Goal: Transaction & Acquisition: Purchase product/service

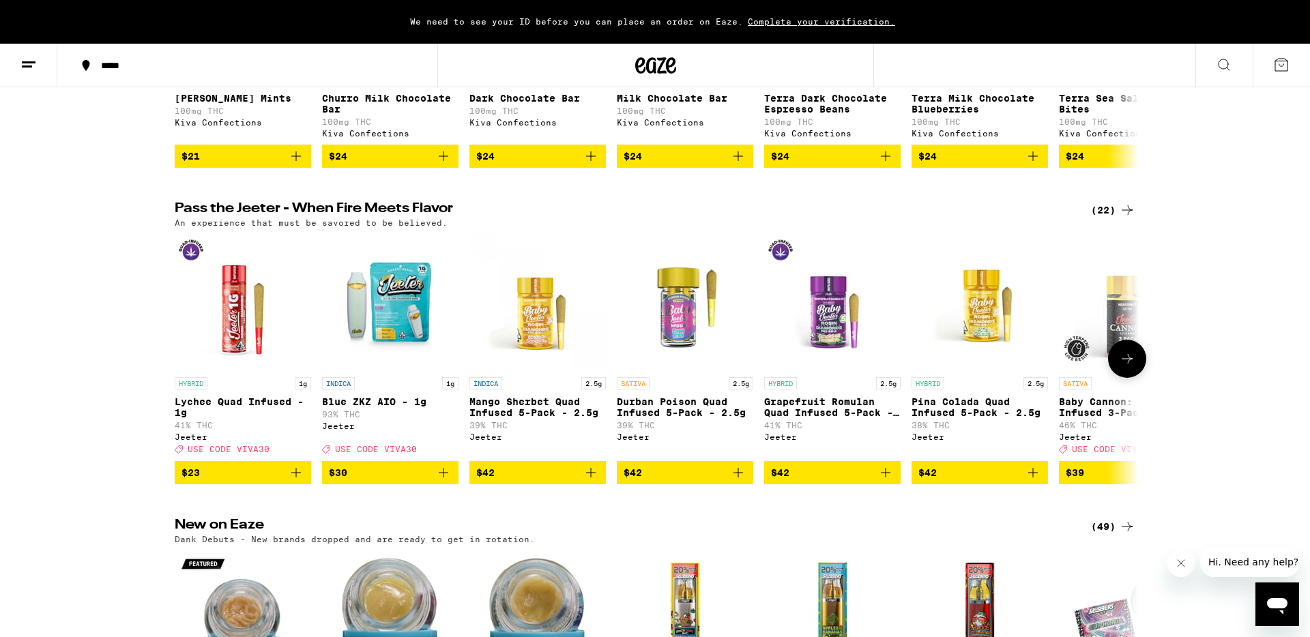
scroll to position [734, 0]
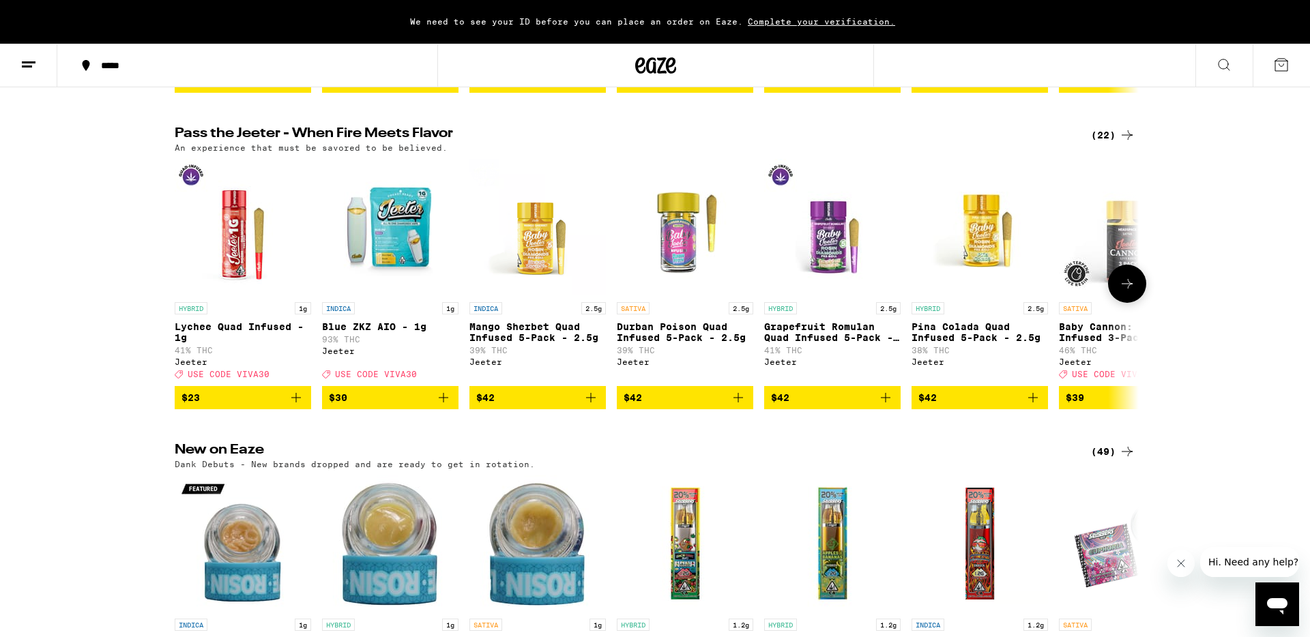
click at [404, 288] on img "Open page for Blue ZKZ AIO - 1g from Jeeter" at bounding box center [390, 227] width 136 height 136
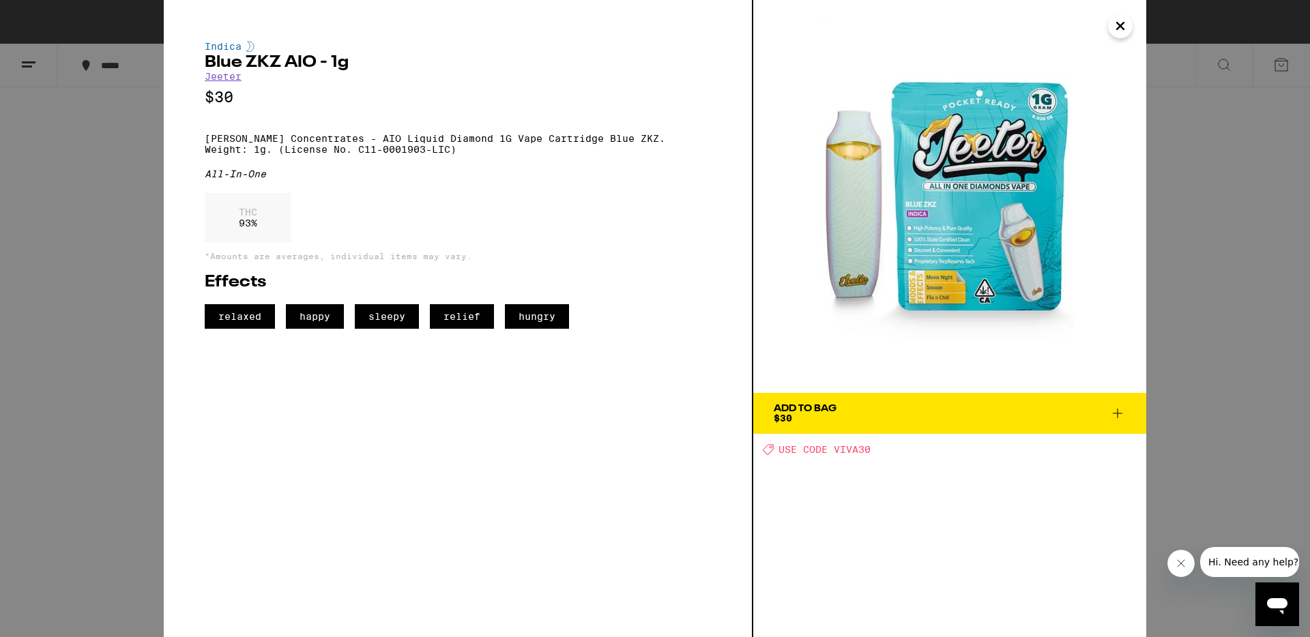
click at [1126, 31] on icon "Close" at bounding box center [1120, 26] width 16 height 20
